Goal: Transaction & Acquisition: Purchase product/service

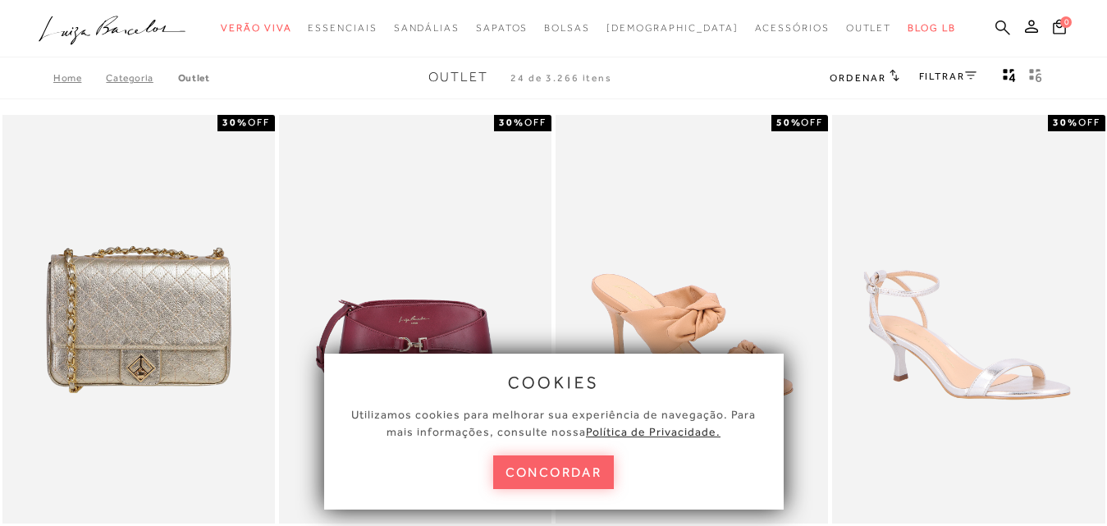
click at [996, 31] on icon at bounding box center [1003, 28] width 15 height 16
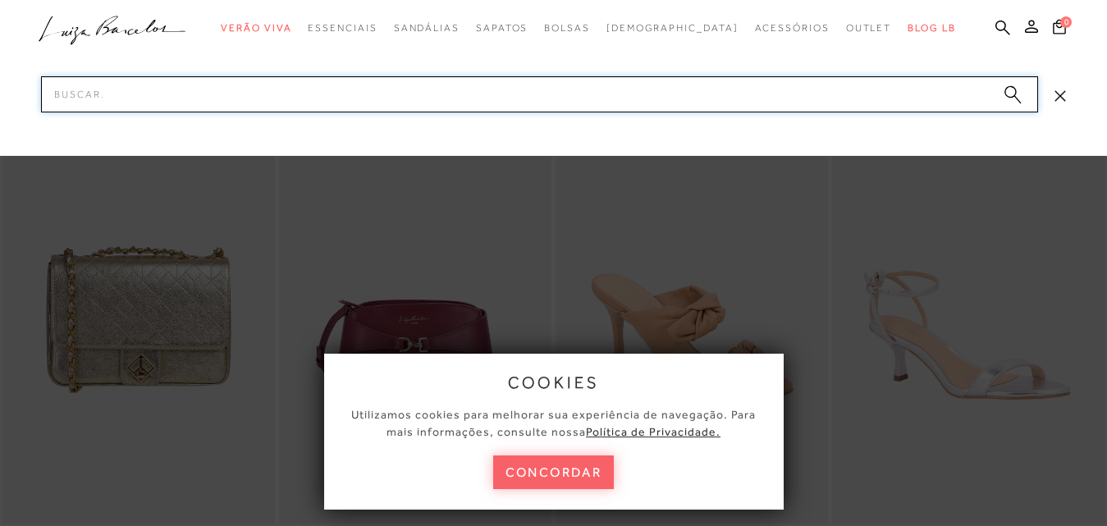
click at [135, 92] on input "Pesquisar" at bounding box center [539, 94] width 997 height 36
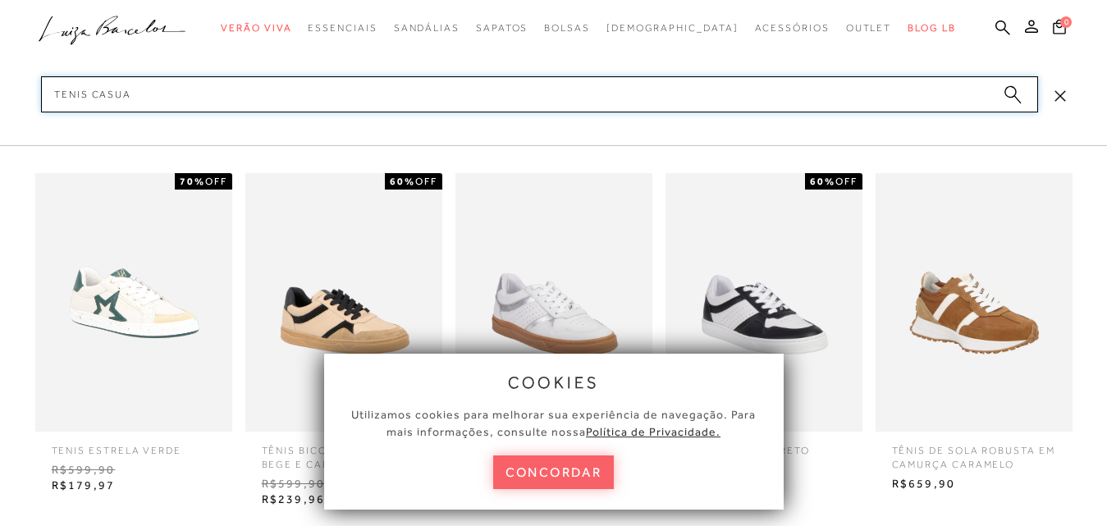
type input "TENIS CASUAL"
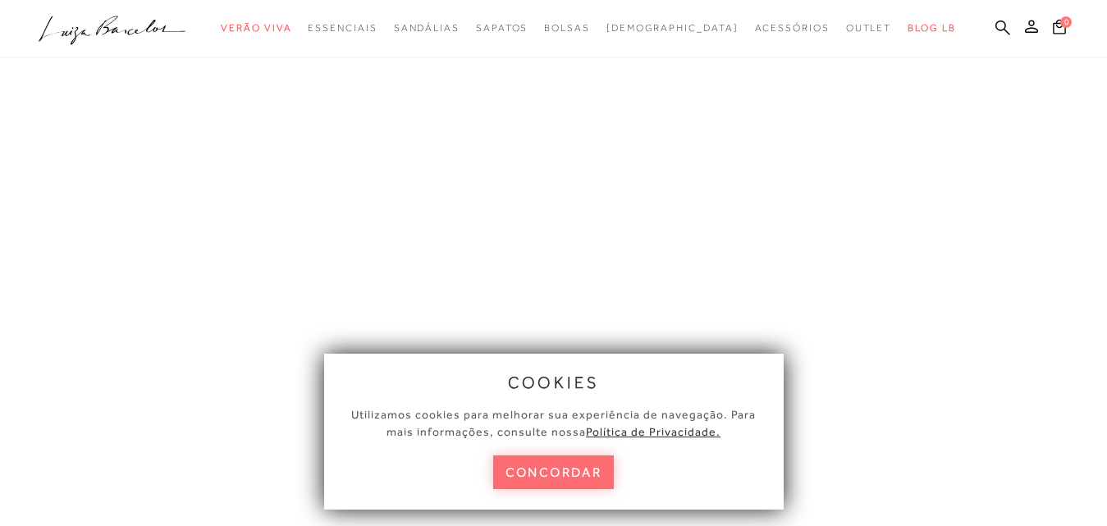
click at [552, 465] on button "concordar" at bounding box center [553, 473] width 121 height 34
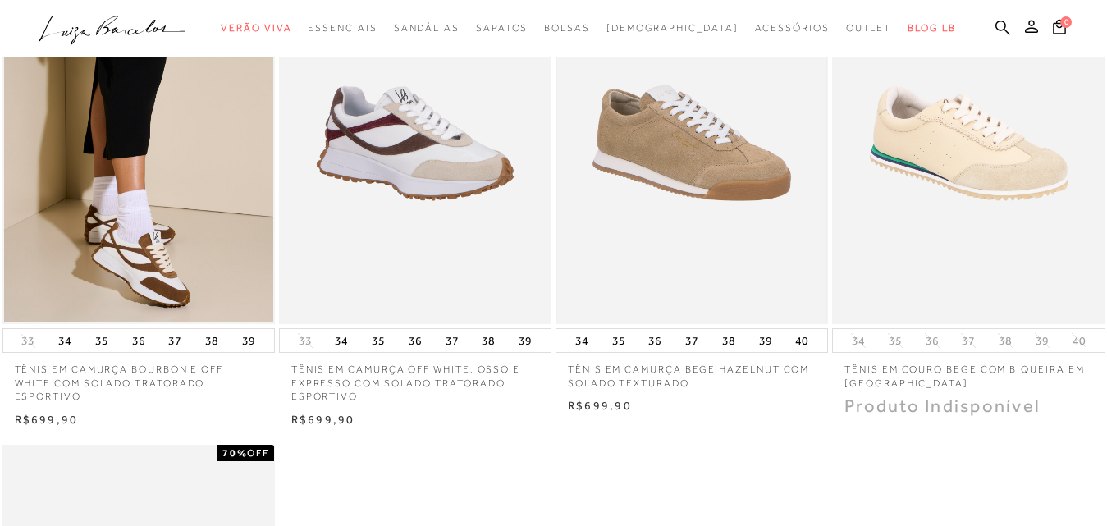
scroll to position [82, 0]
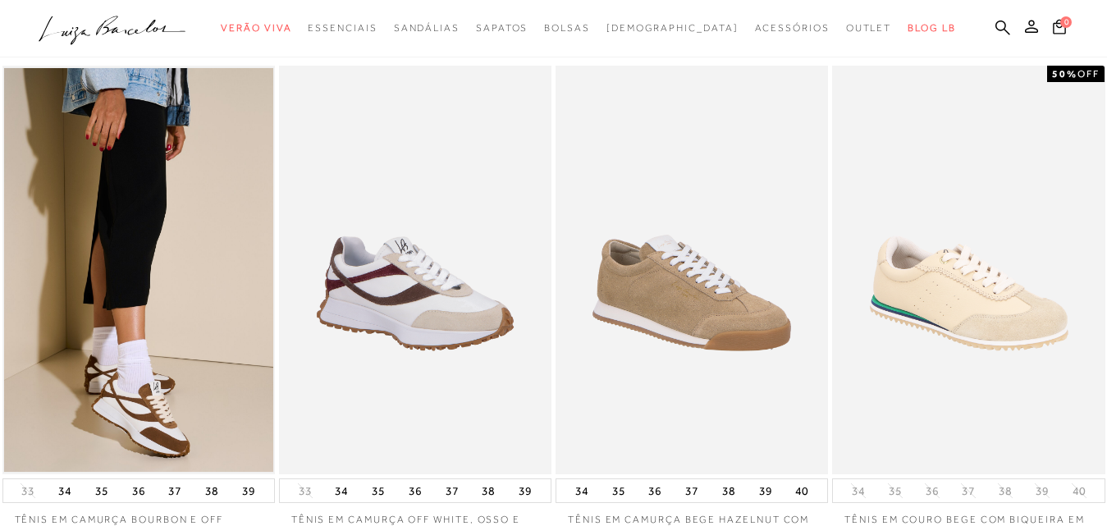
click at [129, 402] on img at bounding box center [138, 270] width 269 height 404
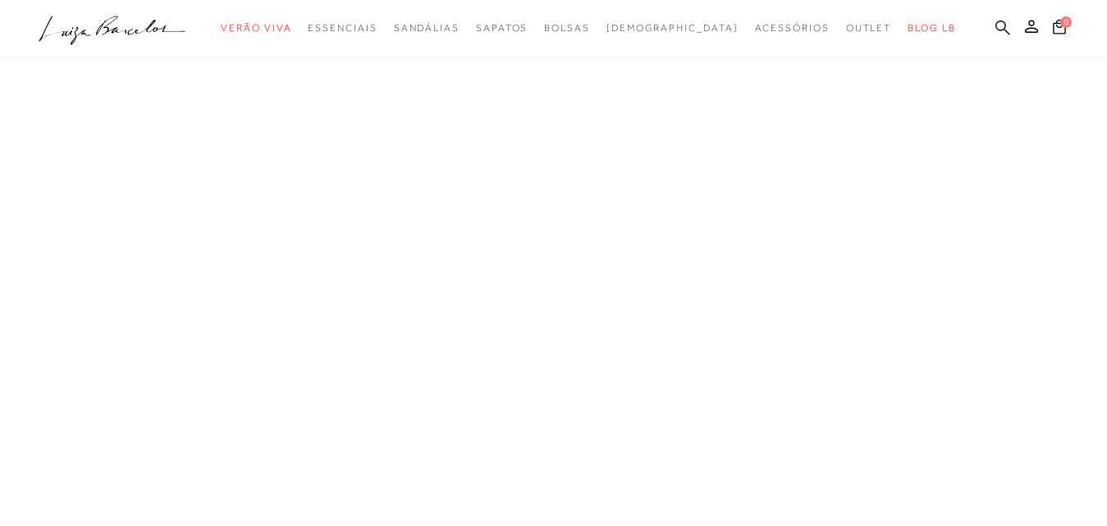
click at [996, 25] on icon at bounding box center [1003, 27] width 15 height 15
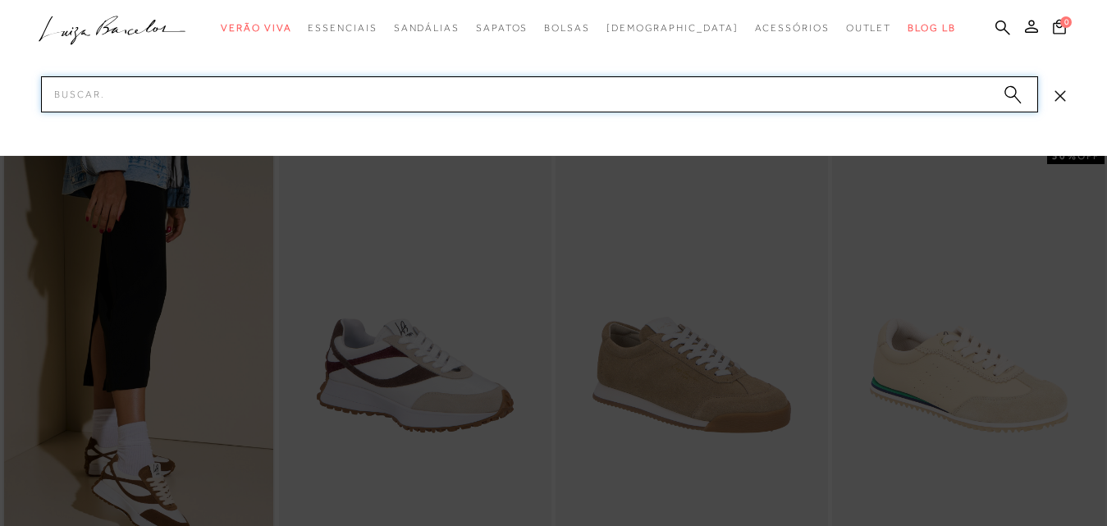
click at [123, 89] on input "Pesquisar" at bounding box center [539, 94] width 997 height 36
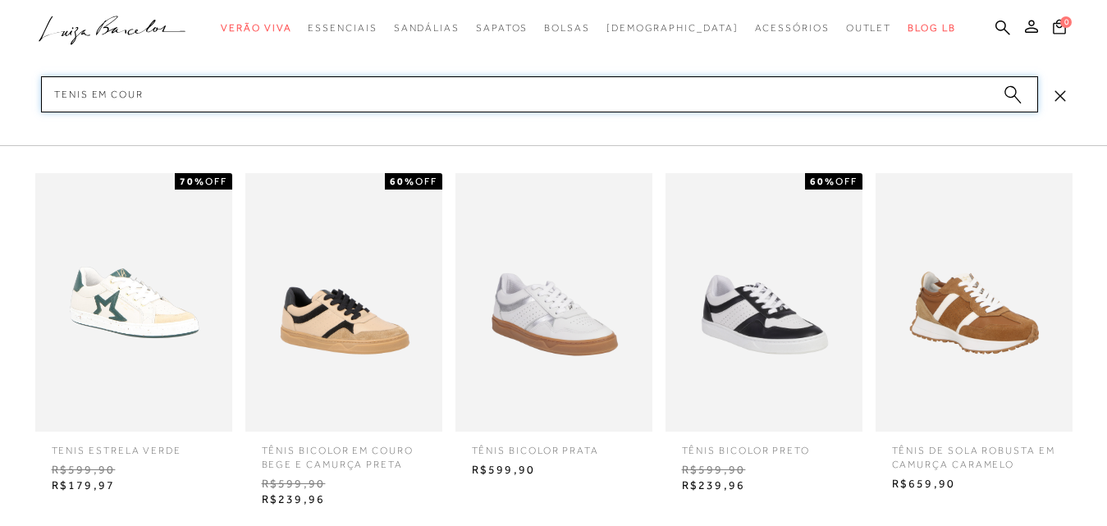
type input "TENIS EM COURO"
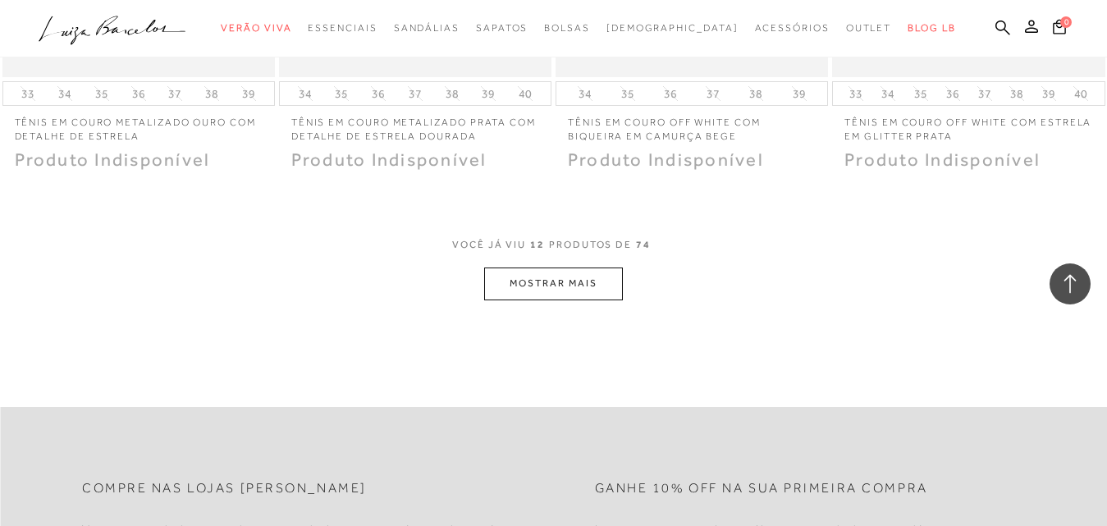
scroll to position [1477, 0]
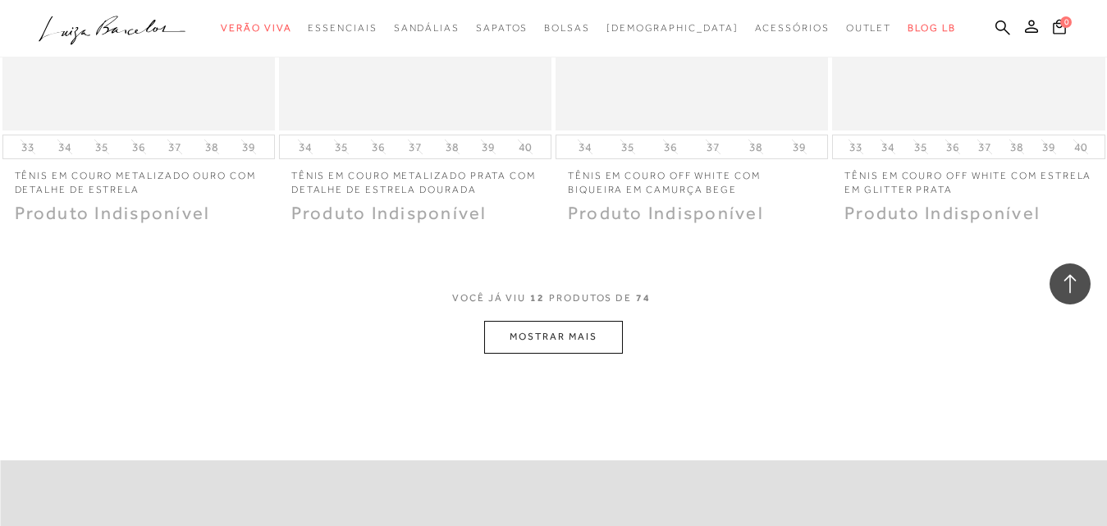
click at [540, 334] on button "MOSTRAR MAIS" at bounding box center [553, 337] width 138 height 32
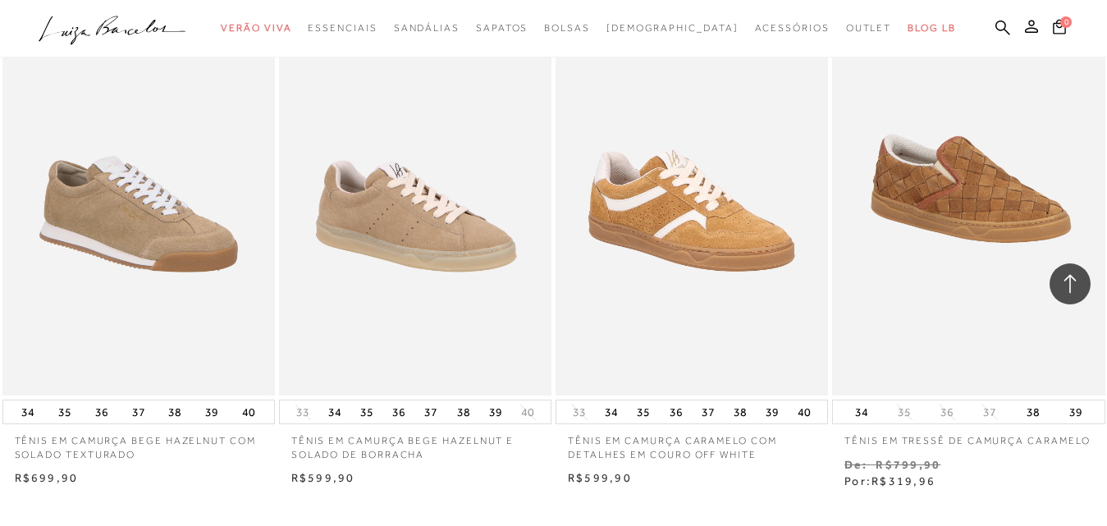
scroll to position [3037, 0]
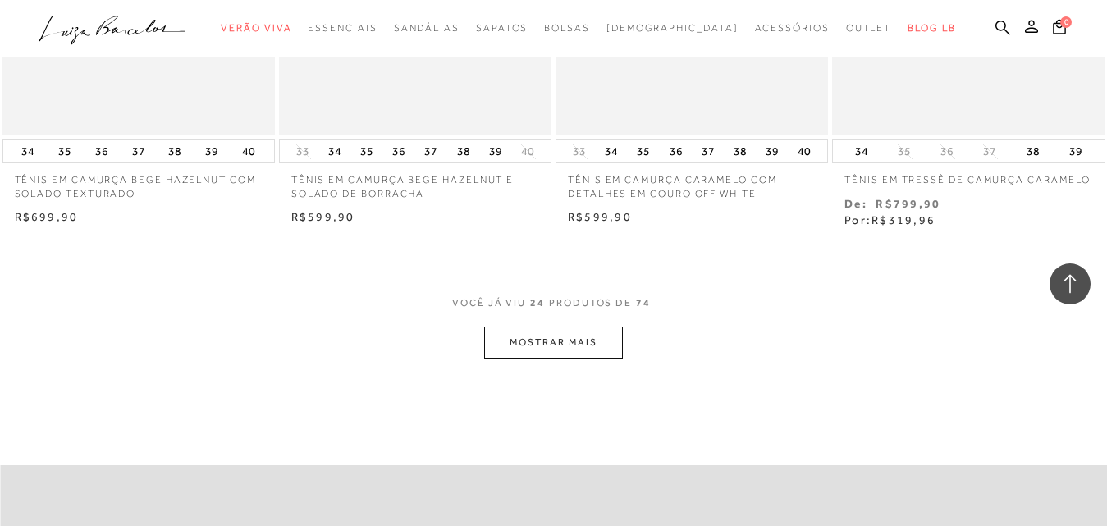
click at [559, 340] on button "MOSTRAR MAIS" at bounding box center [553, 343] width 138 height 32
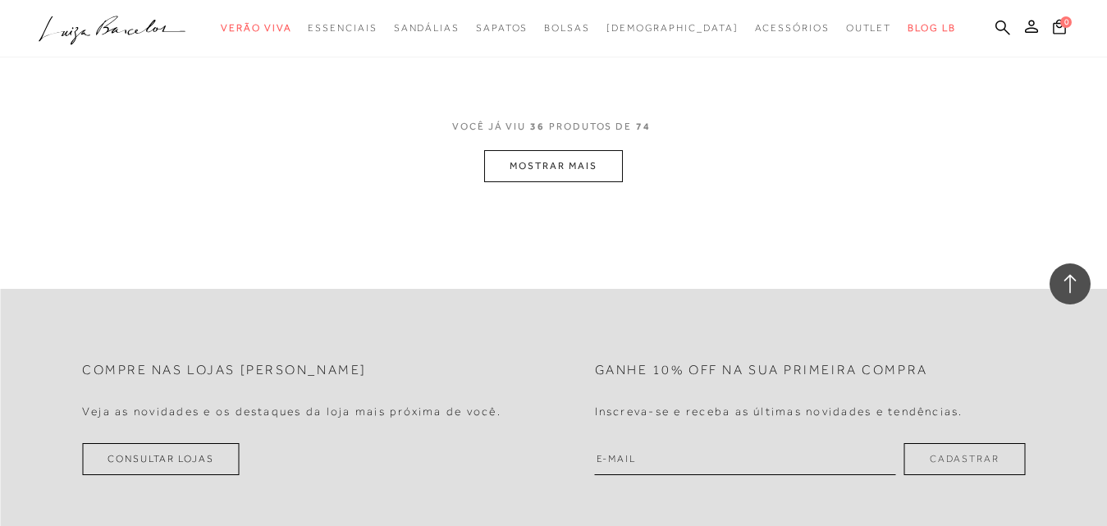
scroll to position [4843, 0]
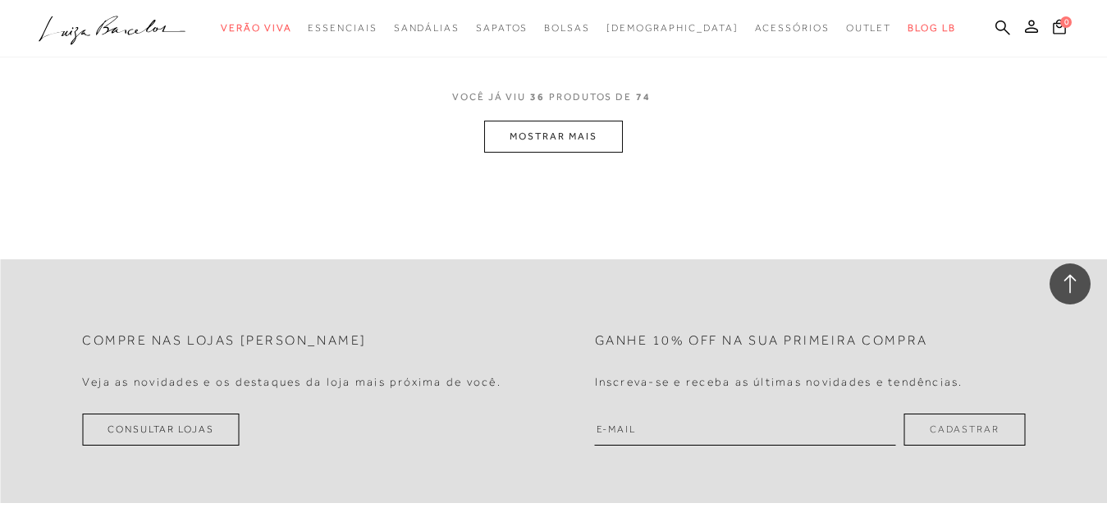
click at [581, 135] on button "MOSTRAR MAIS" at bounding box center [553, 137] width 138 height 32
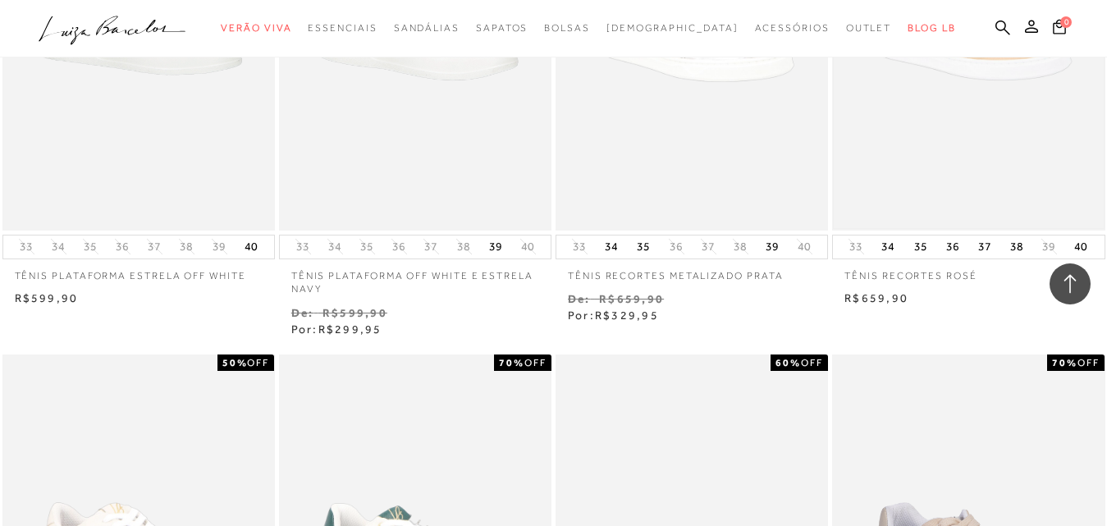
scroll to position [5828, 0]
